Goal: Information Seeking & Learning: Understand process/instructions

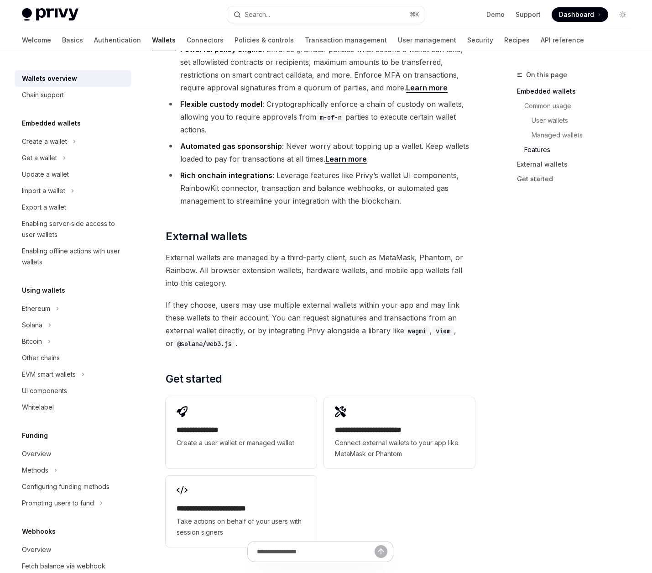
scroll to position [1273, 0]
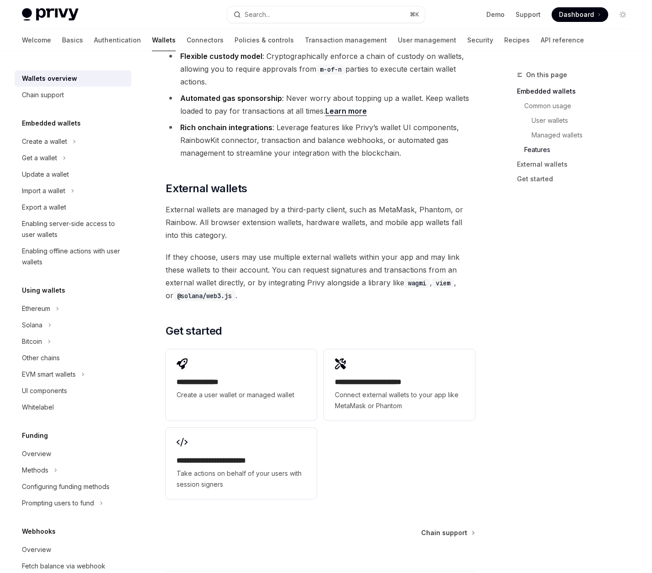
type textarea "*"
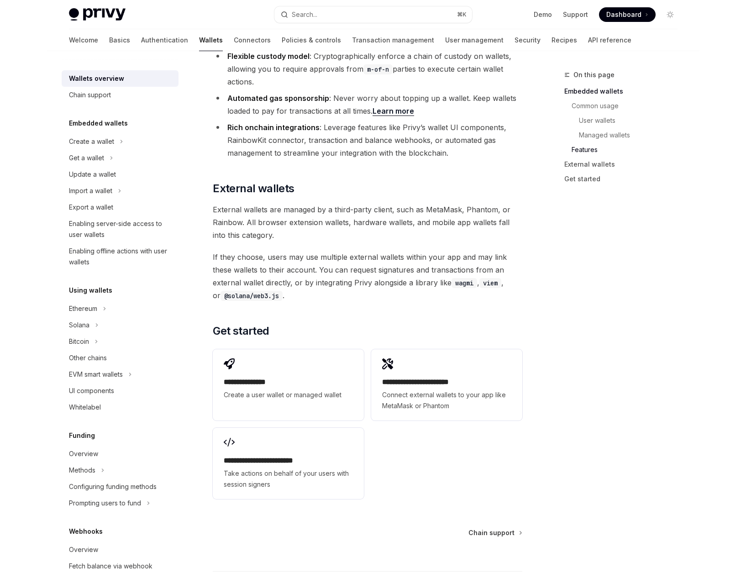
scroll to position [1256, 0]
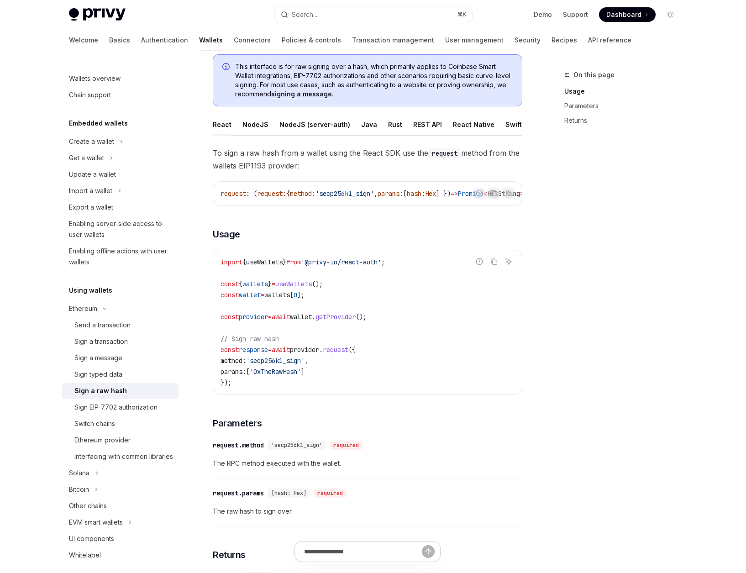
scroll to position [85, 0]
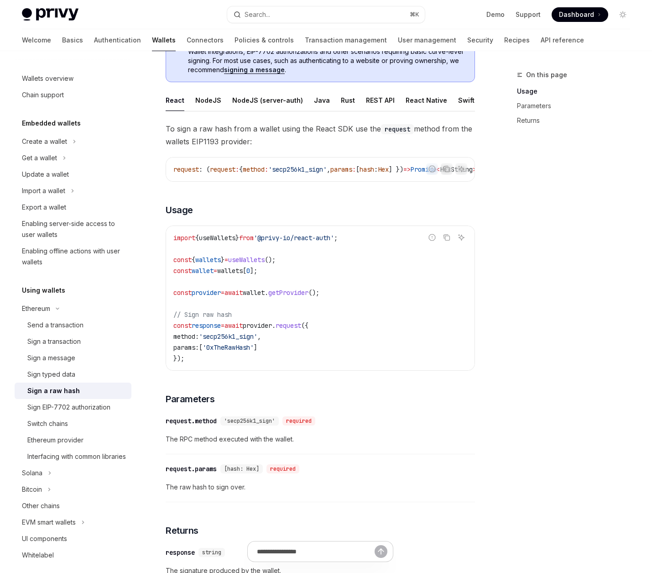
click at [229, 341] on span "'secp256k1_sign'" at bounding box center [228, 336] width 58 height 8
click at [233, 339] on span "'secp256k1_sign'" at bounding box center [228, 336] width 58 height 8
type textarea "*"
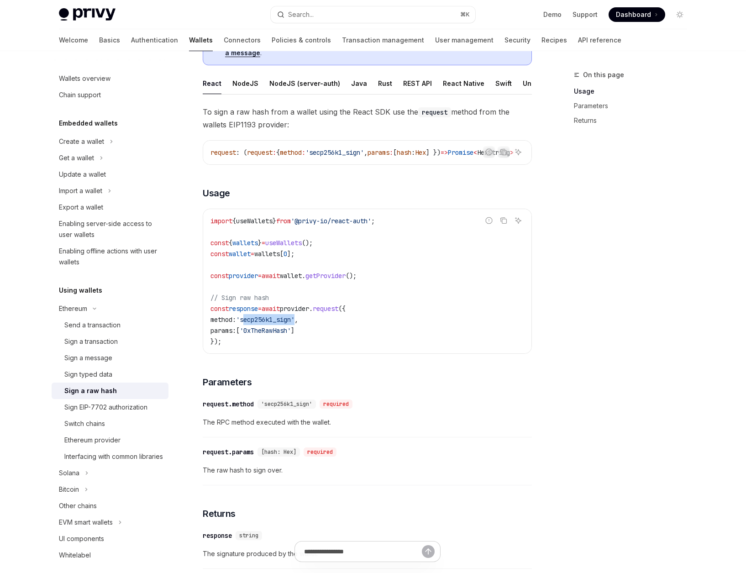
scroll to position [103, 0]
